Goal: Entertainment & Leisure: Consume media (video, audio)

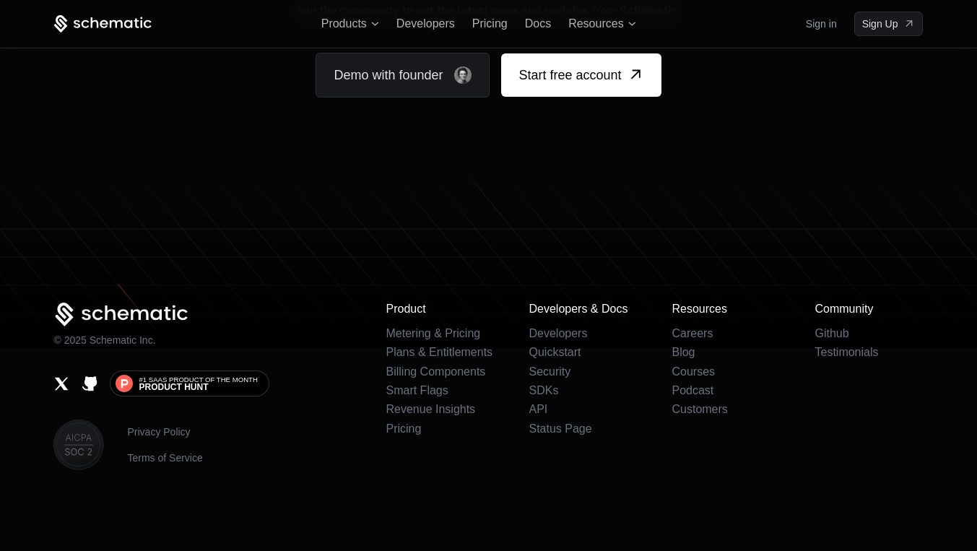
scroll to position [9171, 0]
click at [682, 332] on link "Careers" at bounding box center [692, 333] width 41 height 12
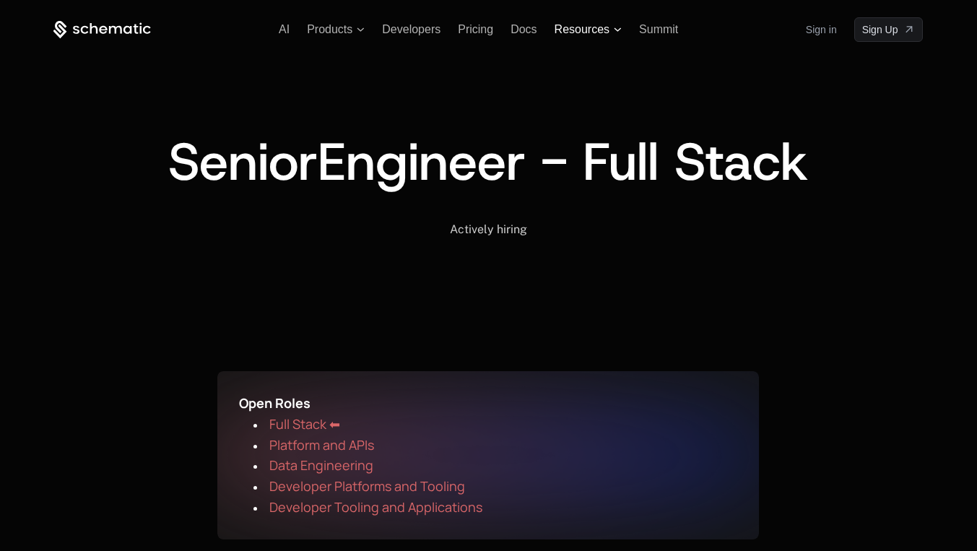
click at [599, 33] on span "Resources" at bounding box center [582, 29] width 55 height 13
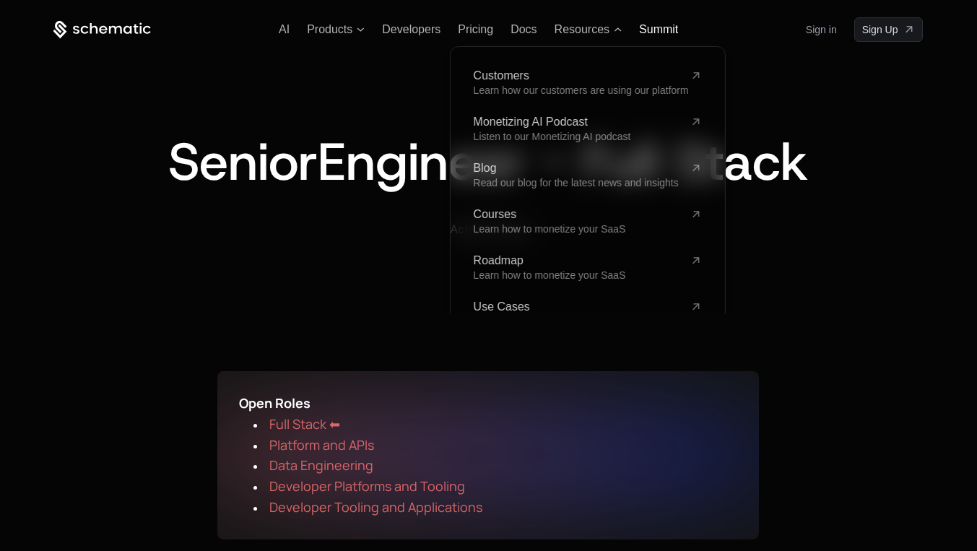
click at [651, 32] on span "Summit" at bounding box center [658, 29] width 39 height 12
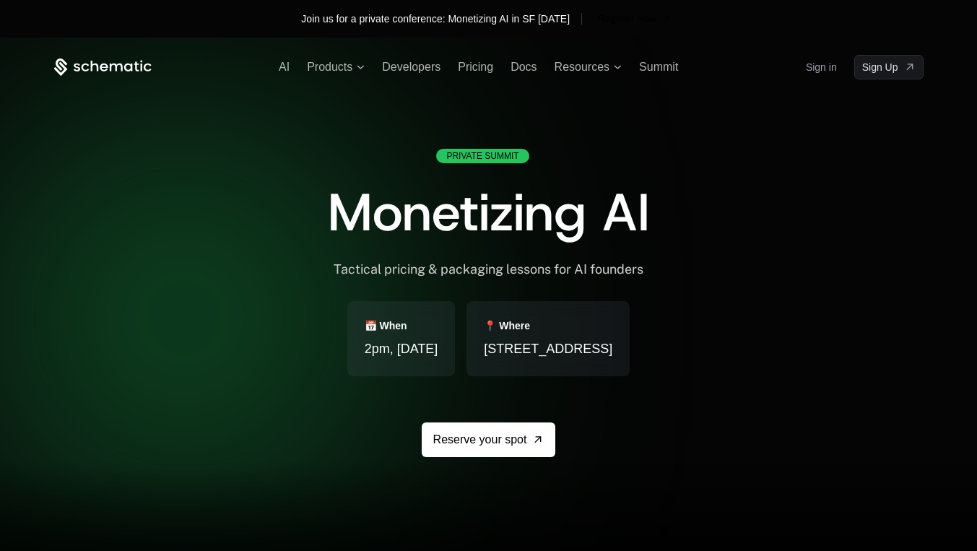
click at [134, 66] on icon at bounding box center [102, 67] width 97 height 18
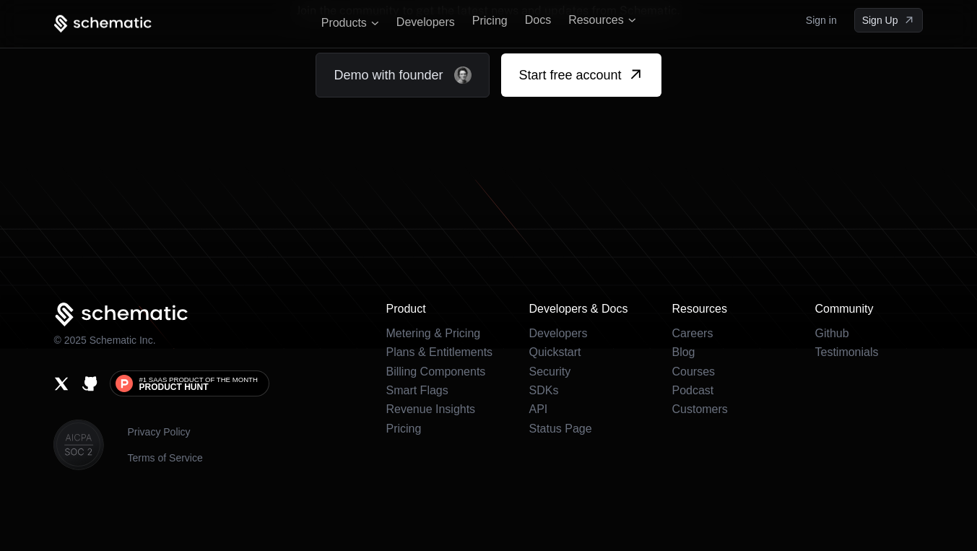
scroll to position [9032, 0]
click at [702, 396] on link "Podcast" at bounding box center [693, 390] width 42 height 12
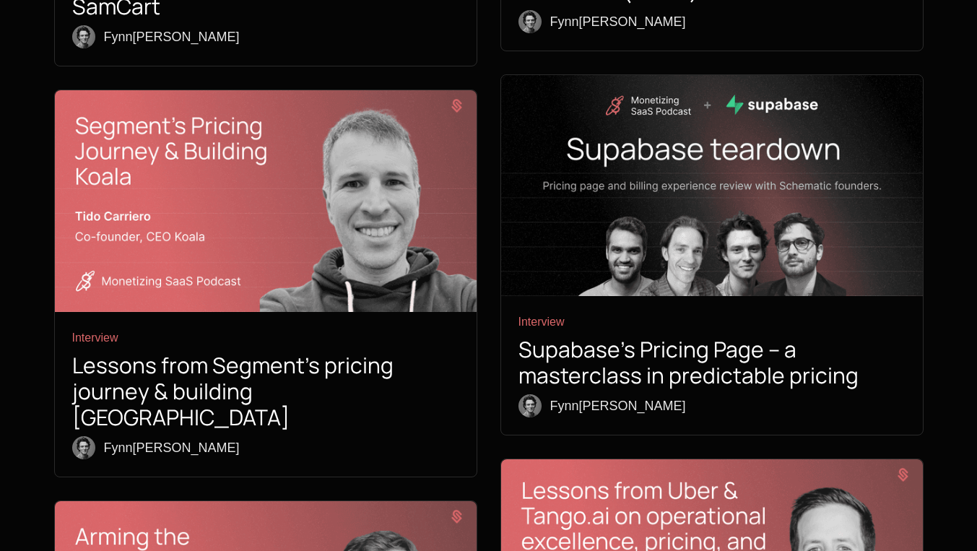
scroll to position [5192, 0]
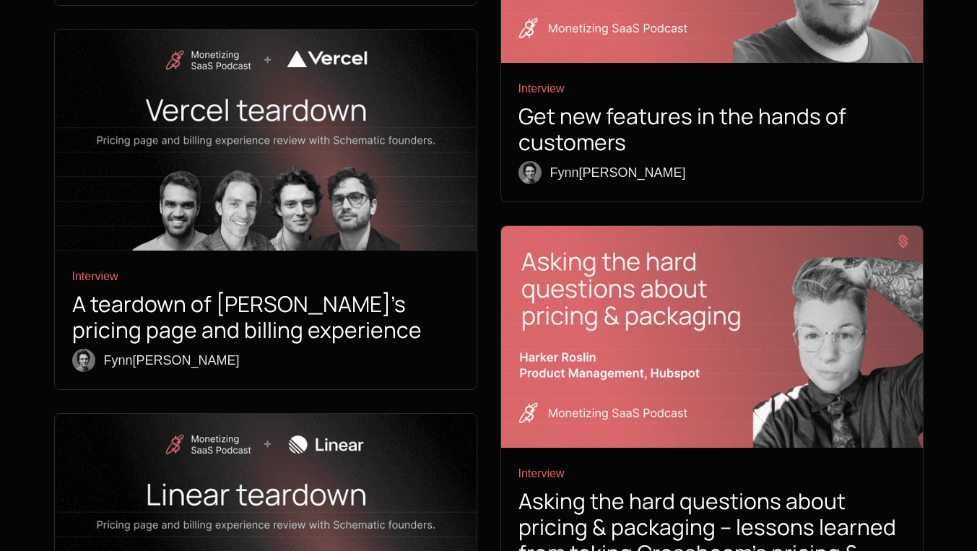
scroll to position [5207, 0]
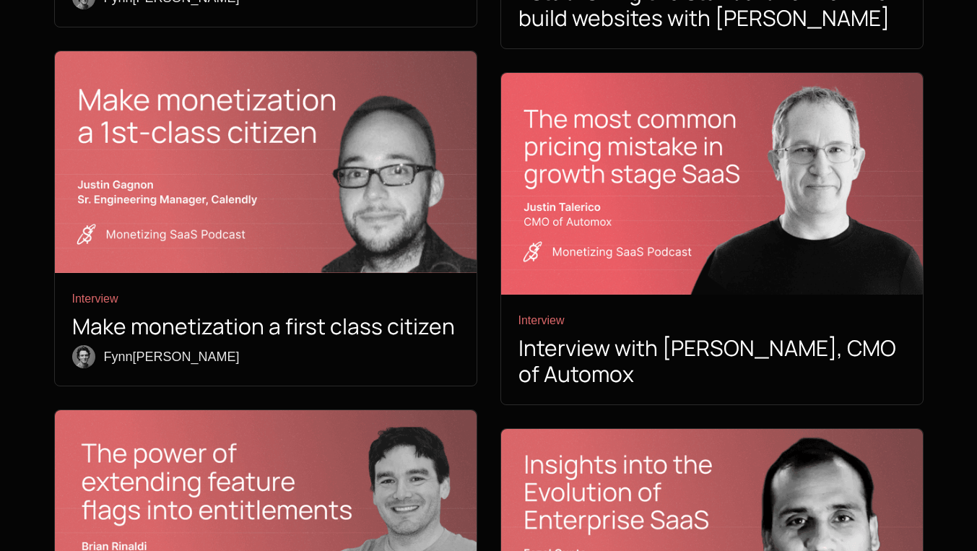
scroll to position [4211, 0]
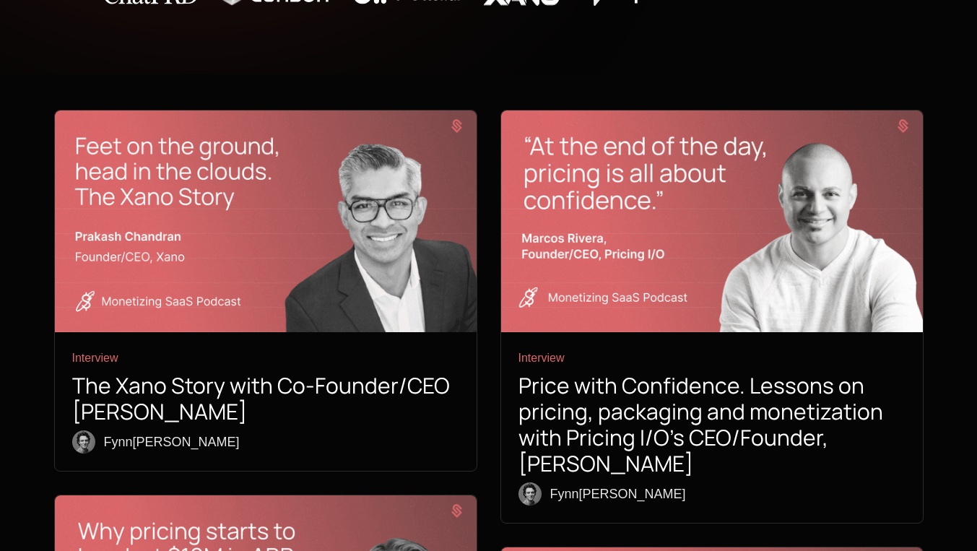
scroll to position [500, 0]
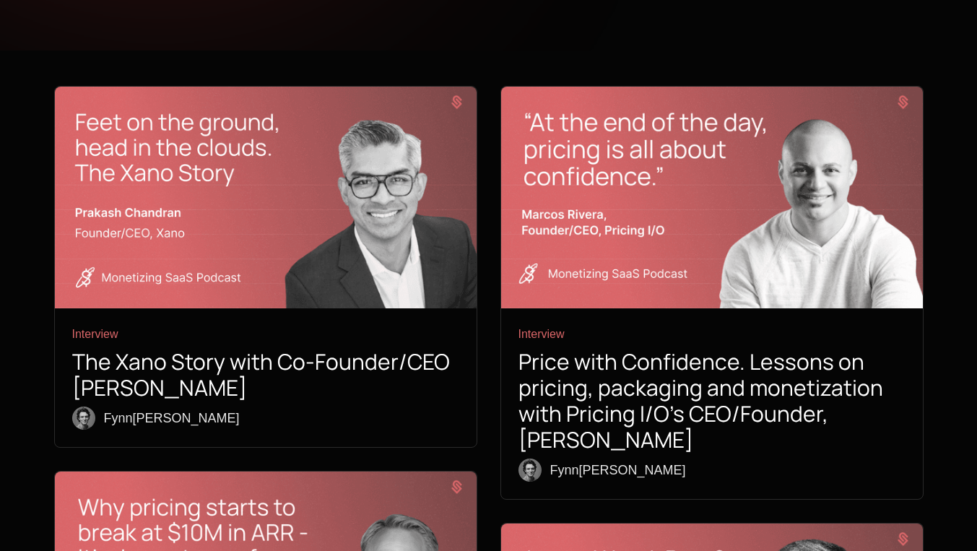
click at [338, 295] on img at bounding box center [266, 198] width 422 height 222
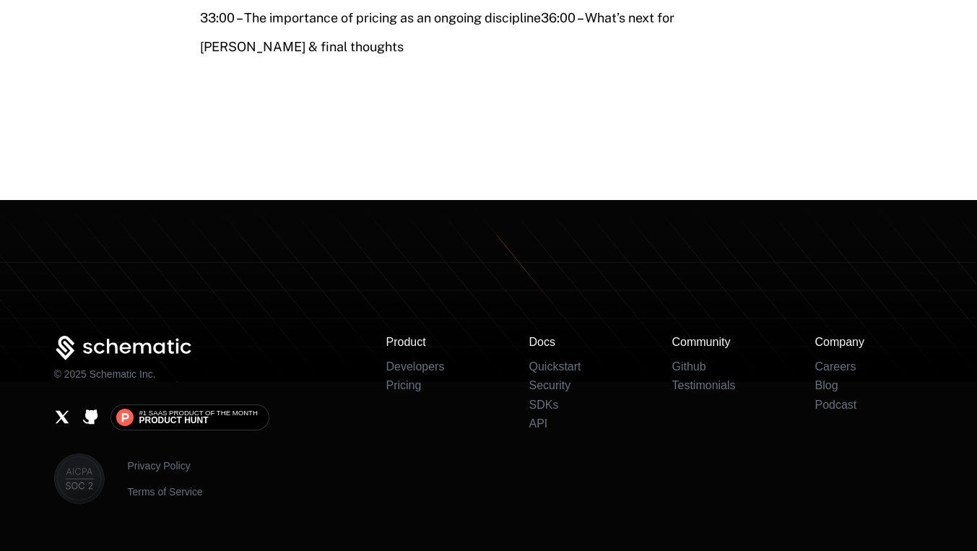
scroll to position [2049, 0]
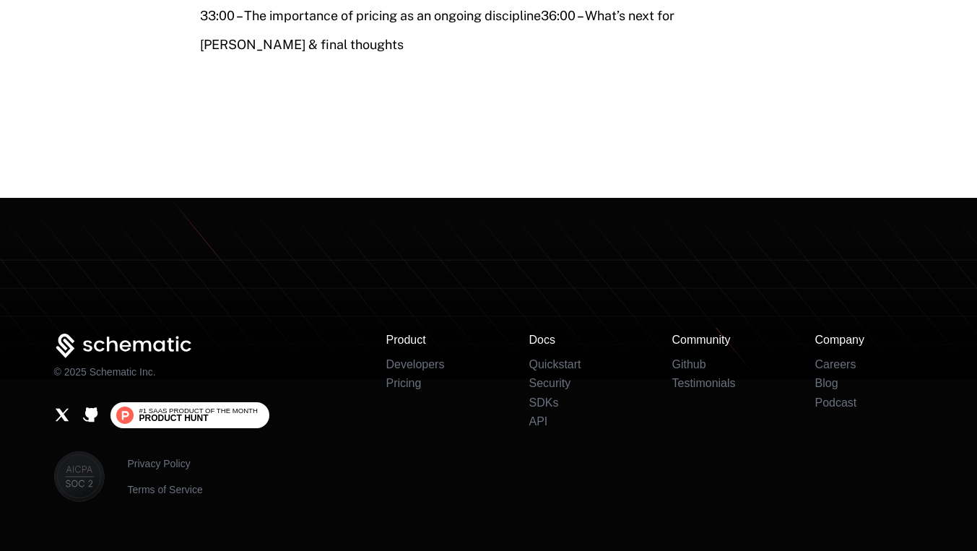
click at [252, 407] on span "#1 SaaS Product of the Month Product [PERSON_NAME]" at bounding box center [198, 415] width 118 height 16
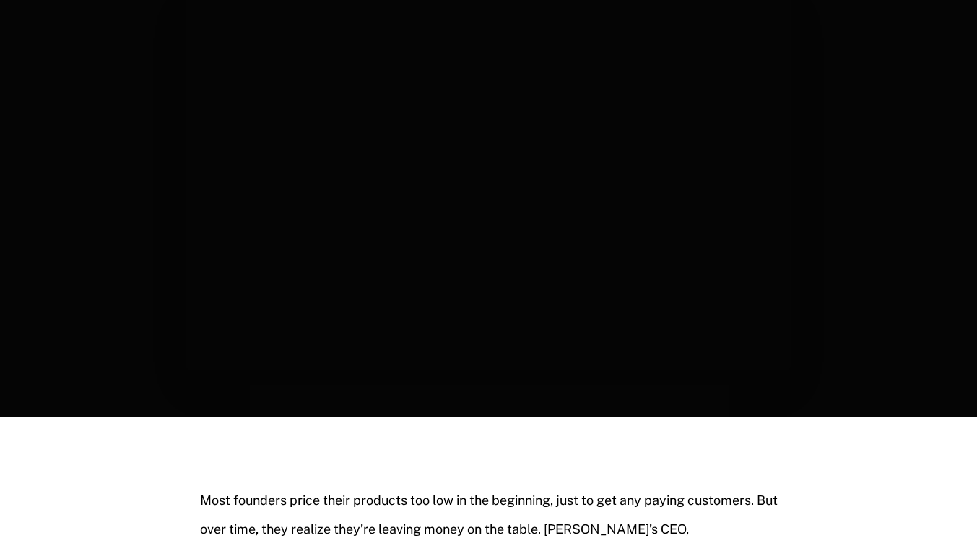
scroll to position [175, 0]
